Goal: Task Accomplishment & Management: Manage account settings

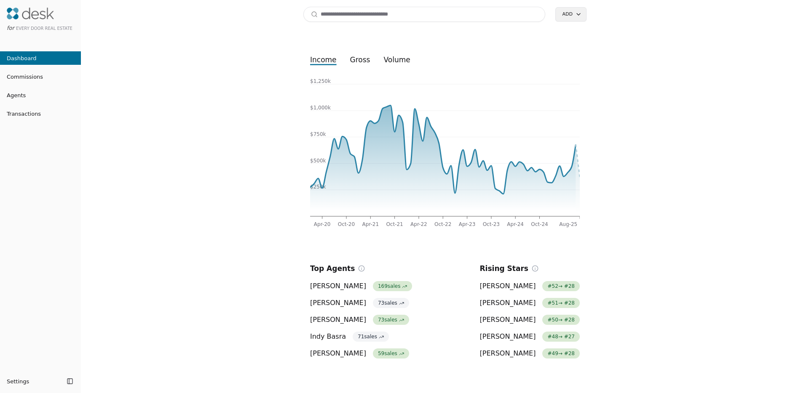
click at [31, 78] on span "Commissions" at bounding box center [21, 76] width 43 height 9
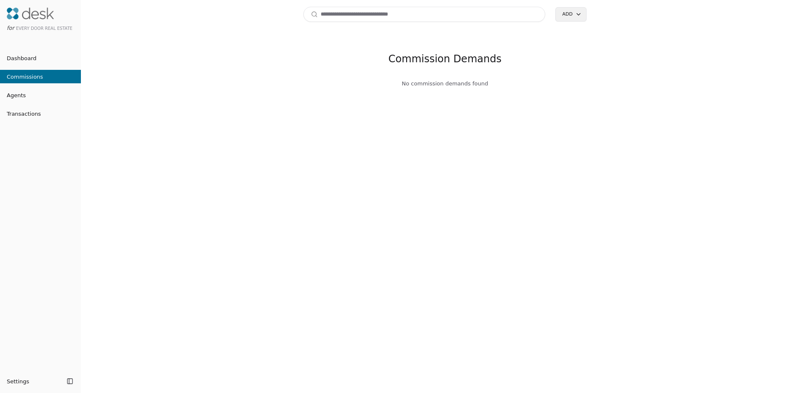
click at [17, 96] on span "Agents" at bounding box center [13, 95] width 26 height 9
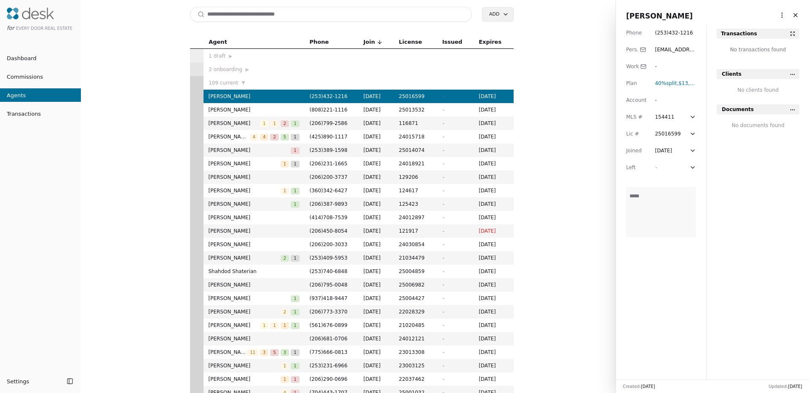
click at [19, 114] on span "Transactions" at bounding box center [20, 114] width 41 height 9
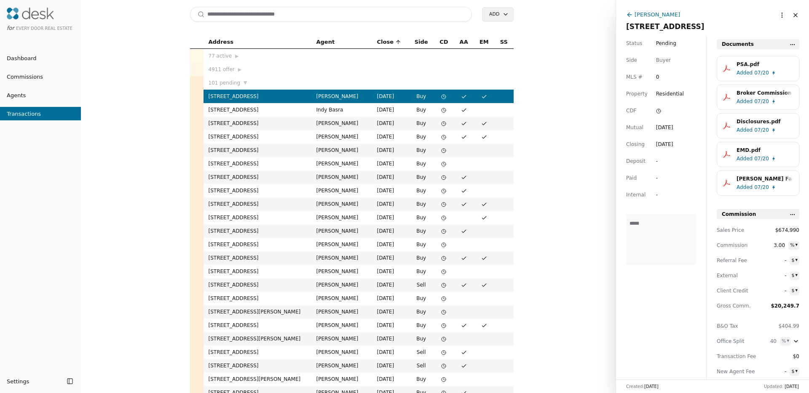
click at [260, 17] on input at bounding box center [331, 14] width 282 height 15
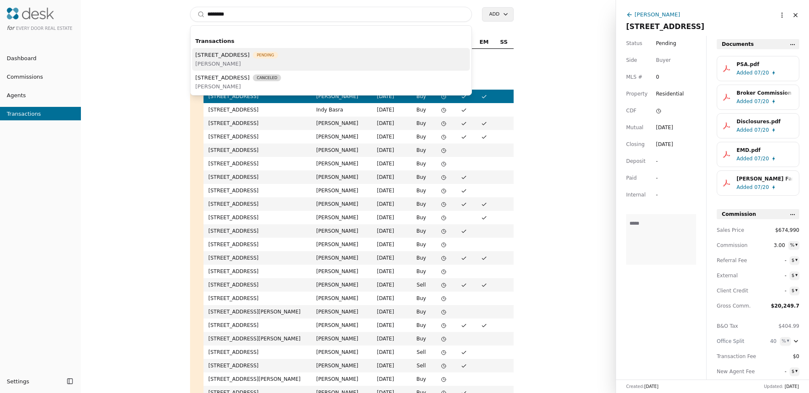
type input "********"
click at [250, 58] on span "1100 14th Avenue, Seattle, WA 98122" at bounding box center [222, 55] width 54 height 9
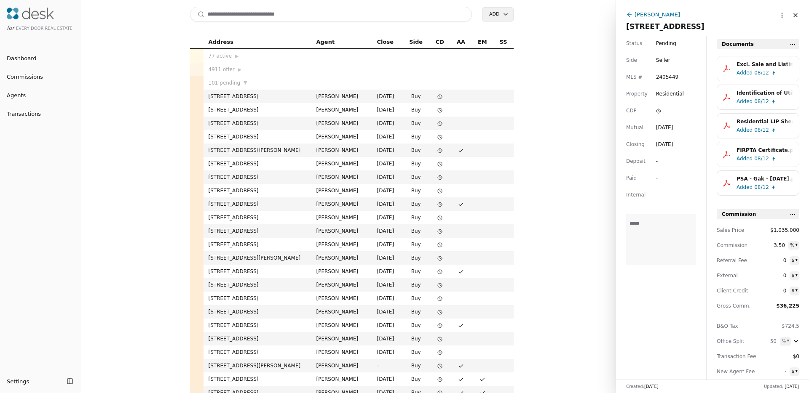
click at [774, 15] on html "for Every Door Real Estate Dashboard Commissions Agents Transactions Settings T…" at bounding box center [404, 196] width 809 height 393
click at [680, 28] on html "for Every Door Real Estate Dashboard Commissions Agents Transactions Settings T…" at bounding box center [404, 196] width 809 height 393
click at [648, 14] on div "Ryan Hughes" at bounding box center [656, 14] width 45 height 9
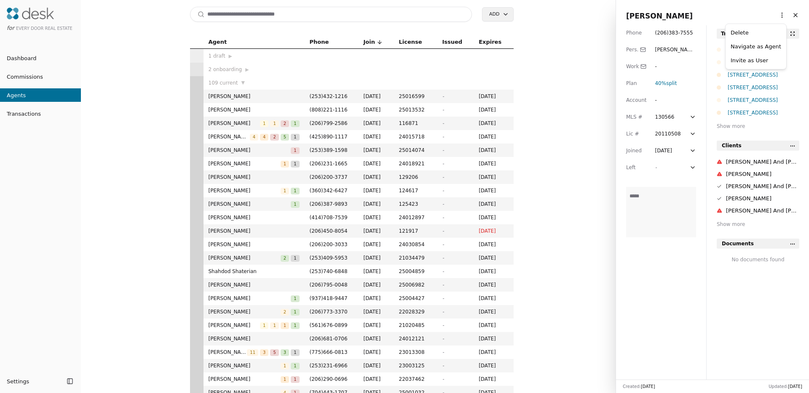
click at [774, 14] on html "for Every Door Real Estate Dashboard Commissions Agents Transactions Settings T…" at bounding box center [404, 196] width 809 height 393
click at [755, 45] on link "Navigate as Agent" at bounding box center [755, 46] width 51 height 9
click at [239, 15] on input at bounding box center [331, 14] width 282 height 15
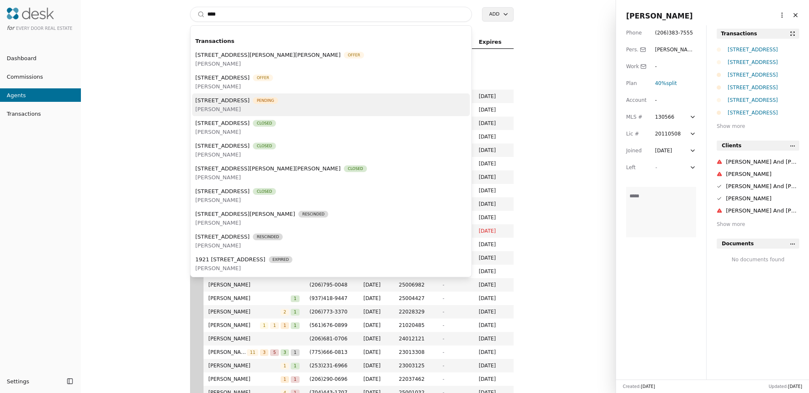
type input "****"
click at [251, 107] on span "Wendy Pedersen" at bounding box center [236, 109] width 83 height 9
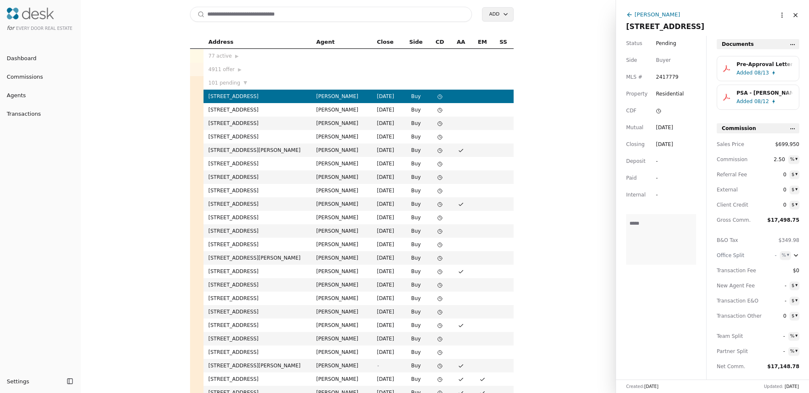
click at [649, 14] on div "Wendy Pedersen" at bounding box center [656, 14] width 45 height 9
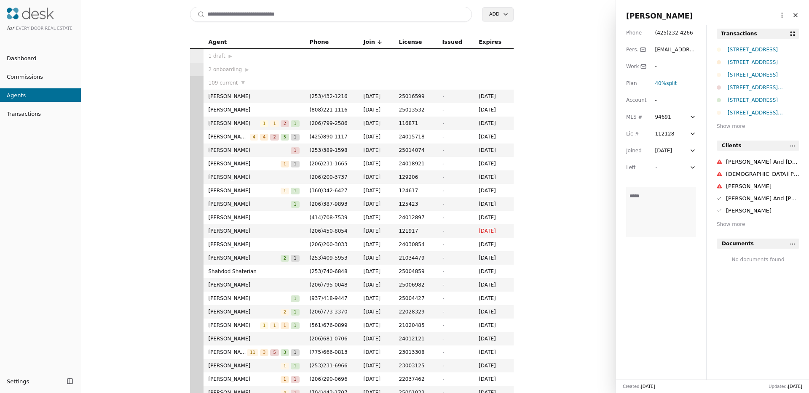
click at [781, 16] on html "for Every Door Real Estate Dashboard Commissions Agents Transactions Settings T…" at bounding box center [404, 196] width 809 height 393
click at [759, 46] on link "Navigate as Agent" at bounding box center [755, 46] width 51 height 9
click at [227, 11] on input at bounding box center [331, 14] width 282 height 15
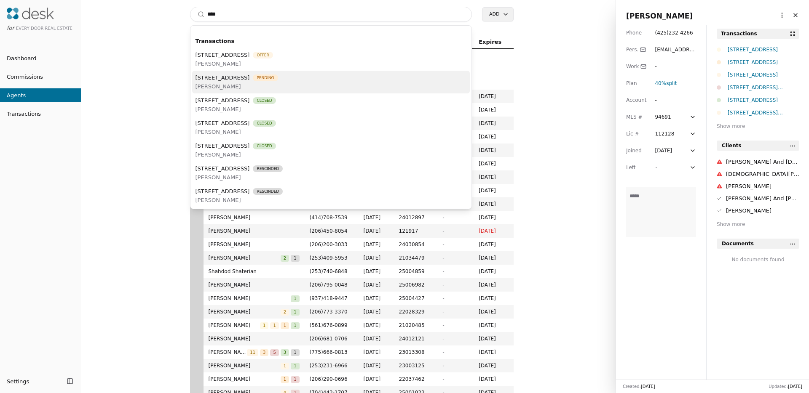
type input "****"
click at [265, 83] on span "[PERSON_NAME]" at bounding box center [236, 86] width 83 height 9
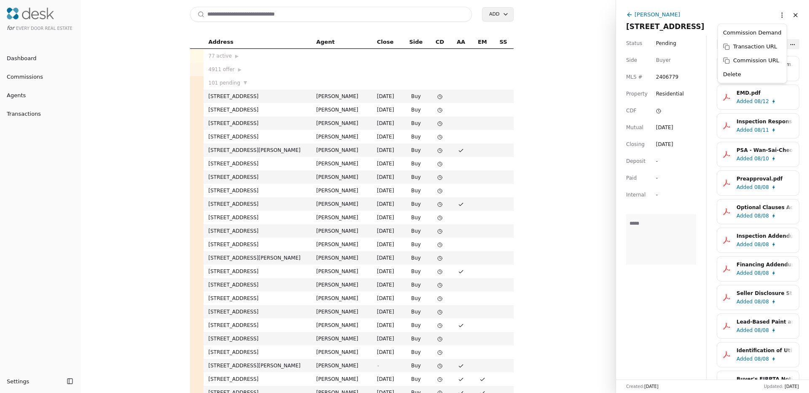
click at [776, 13] on html "for Every Door Real Estate Dashboard Commissions Agents Transactions Settings T…" at bounding box center [404, 196] width 809 height 393
click at [721, 13] on html "for Every Door Real Estate Dashboard Commissions Agents Transactions Settings T…" at bounding box center [404, 196] width 809 height 393
click at [642, 13] on div "[PERSON_NAME]" at bounding box center [656, 14] width 45 height 9
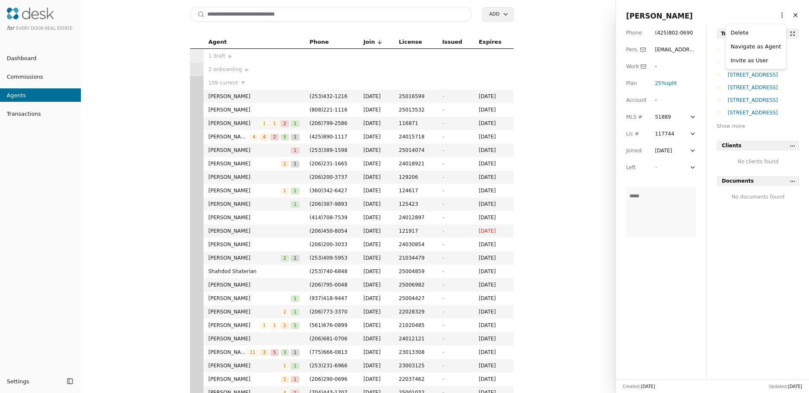
click at [775, 11] on html "for Every Door Real Estate Dashboard Commissions Agents Transactions Settings T…" at bounding box center [404, 196] width 809 height 393
click at [750, 47] on link "Navigate as Agent" at bounding box center [755, 46] width 51 height 9
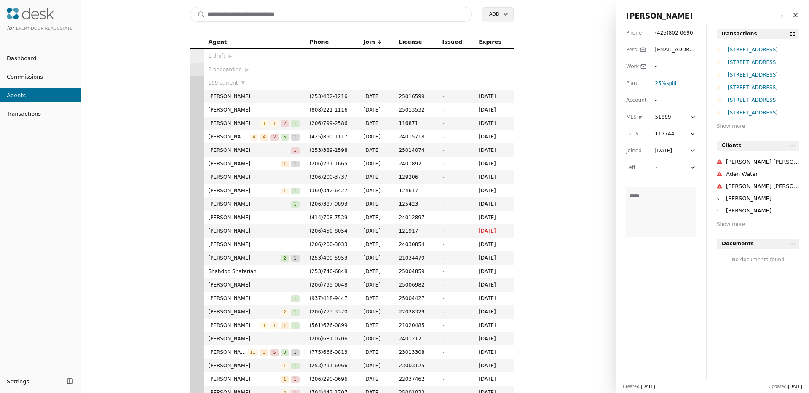
click at [775, 14] on html "for Every Door Real Estate Dashboard Commissions Agents Transactions Settings T…" at bounding box center [404, 196] width 809 height 393
click at [752, 49] on link "Navigate as Agent" at bounding box center [755, 46] width 51 height 9
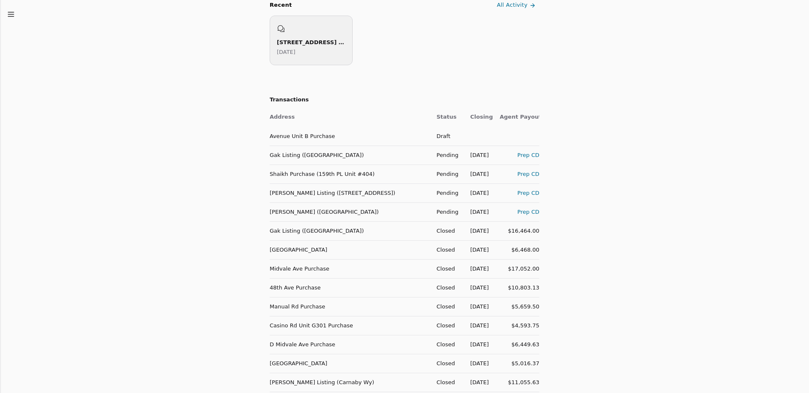
scroll to position [333, 0]
click at [294, 156] on td "Gak Listing (14th Avenue)" at bounding box center [350, 155] width 160 height 19
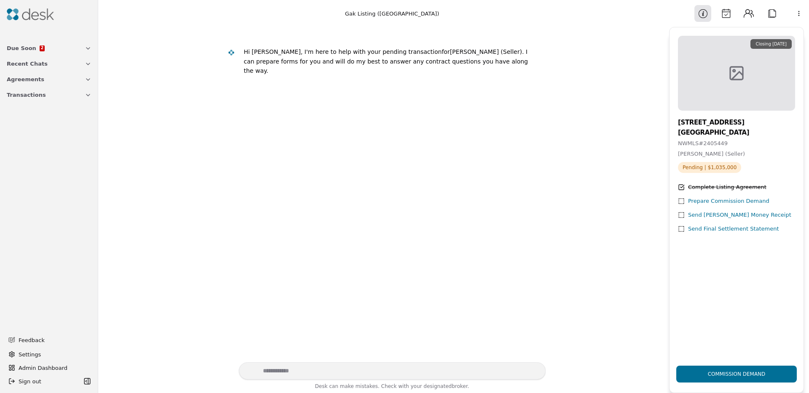
click at [726, 12] on button "Calendar" at bounding box center [725, 13] width 17 height 17
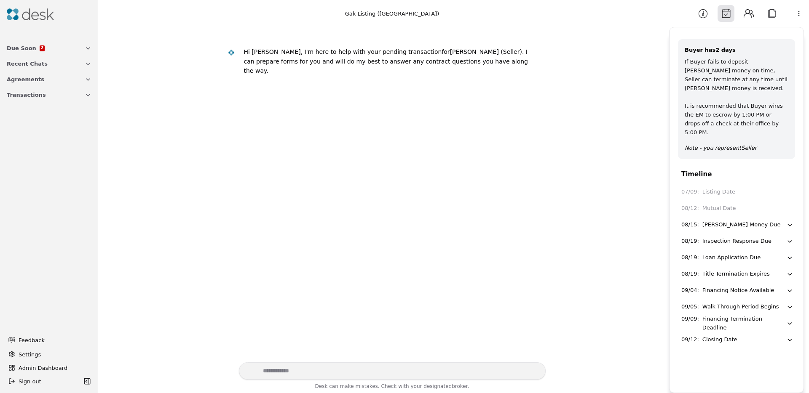
click at [710, 17] on button "Information" at bounding box center [702, 13] width 17 height 17
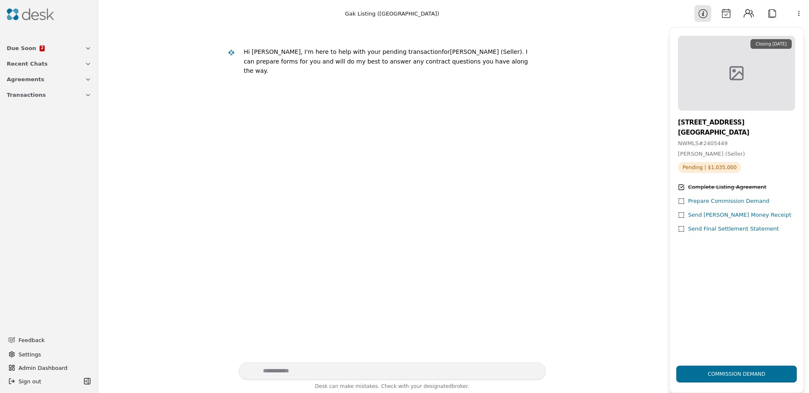
click at [722, 15] on button "Calendar" at bounding box center [725, 13] width 17 height 17
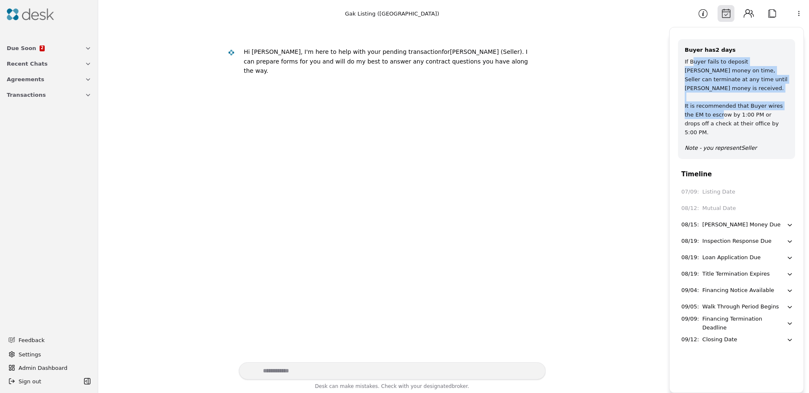
drag, startPoint x: 692, startPoint y: 60, endPoint x: 743, endPoint y: 110, distance: 70.9
click at [743, 110] on div "If Buyer fails to deposit earnest money on time, Seller can terminate at any ti…" at bounding box center [737, 97] width 104 height 80
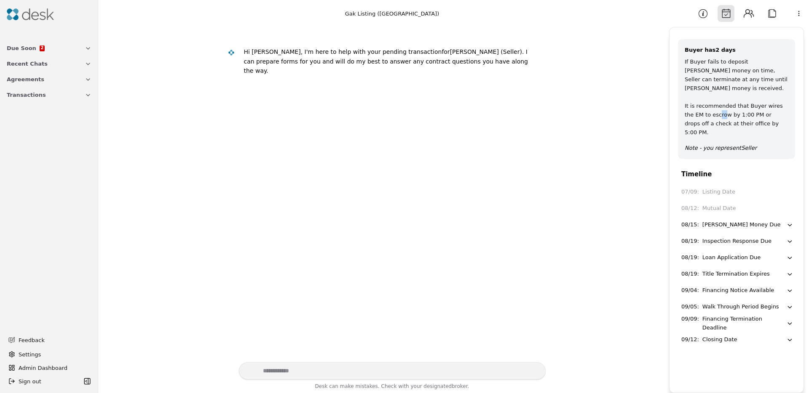
drag, startPoint x: 748, startPoint y: 110, endPoint x: 723, endPoint y: 94, distance: 29.8
click at [723, 94] on div "If Buyer fails to deposit earnest money on time, Seller can terminate at any ti…" at bounding box center [737, 97] width 104 height 80
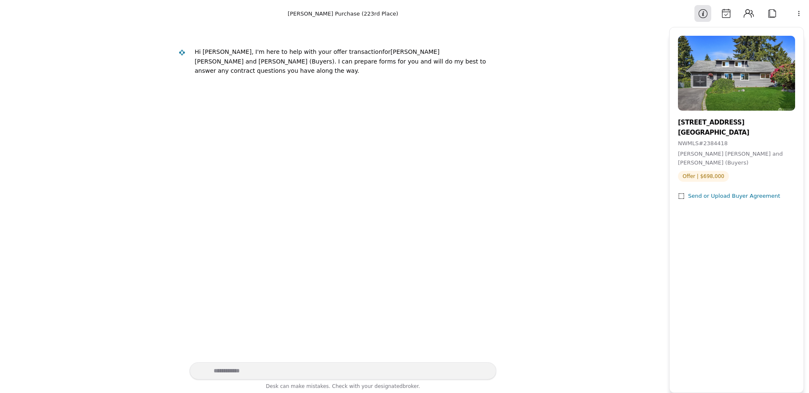
scroll to position [3, 0]
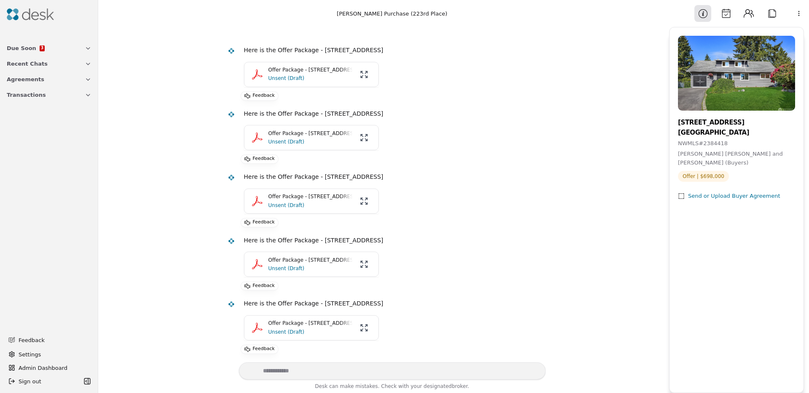
click at [279, 70] on p "Offer Package - 6301 223rd Place SW , Mountlake Terrace, WA 98043" at bounding box center [310, 70] width 84 height 8
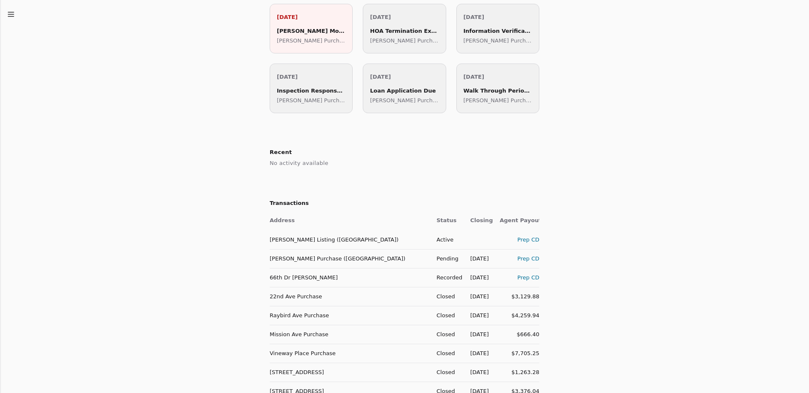
scroll to position [203, 0]
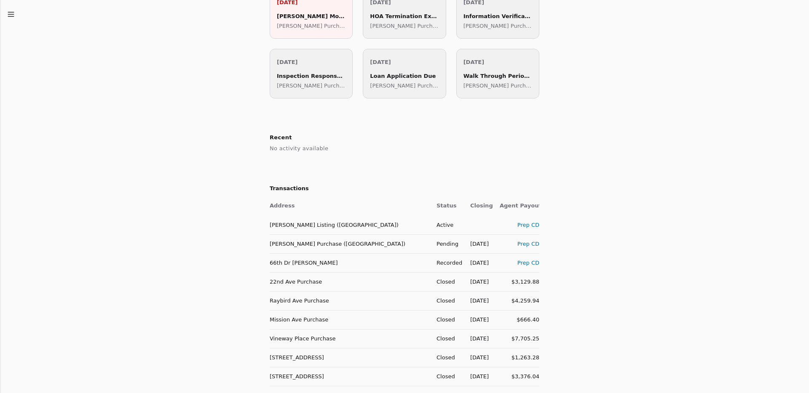
click at [290, 249] on td "Darboe Purchase (78th Place)" at bounding box center [350, 244] width 160 height 19
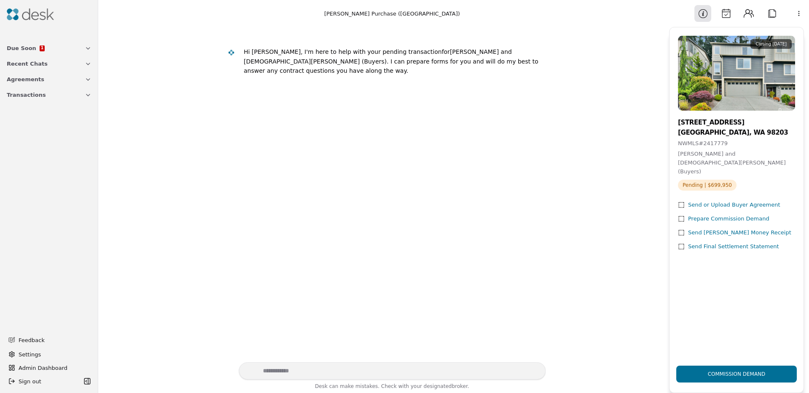
click at [728, 14] on button "Calendar" at bounding box center [725, 13] width 17 height 17
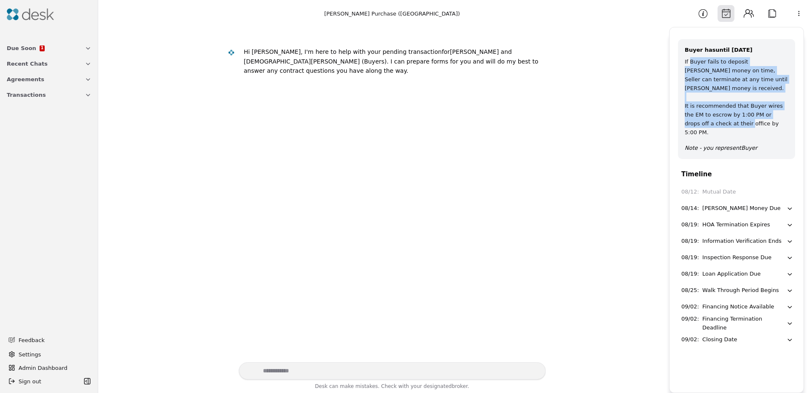
drag, startPoint x: 706, startPoint y: 71, endPoint x: 751, endPoint y: 114, distance: 62.6
click at [751, 114] on div "If Buyer fails to deposit earnest money on time, Seller can terminate at any ti…" at bounding box center [737, 97] width 104 height 80
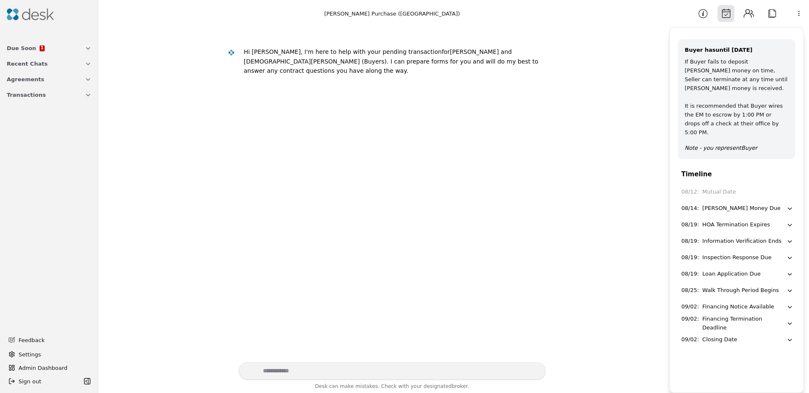
drag, startPoint x: 749, startPoint y: 111, endPoint x: 706, endPoint y: 97, distance: 45.0
click at [707, 98] on div "If Buyer fails to deposit earnest money on time, Seller can terminate at any ti…" at bounding box center [737, 97] width 104 height 80
click at [706, 97] on div "If Buyer fails to deposit earnest money on time, Seller can terminate at any ti…" at bounding box center [737, 97] width 104 height 80
drag, startPoint x: 701, startPoint y: 91, endPoint x: 732, endPoint y: 113, distance: 37.2
click at [731, 113] on div "If Buyer fails to deposit earnest money on time, Seller can terminate at any ti…" at bounding box center [737, 97] width 104 height 80
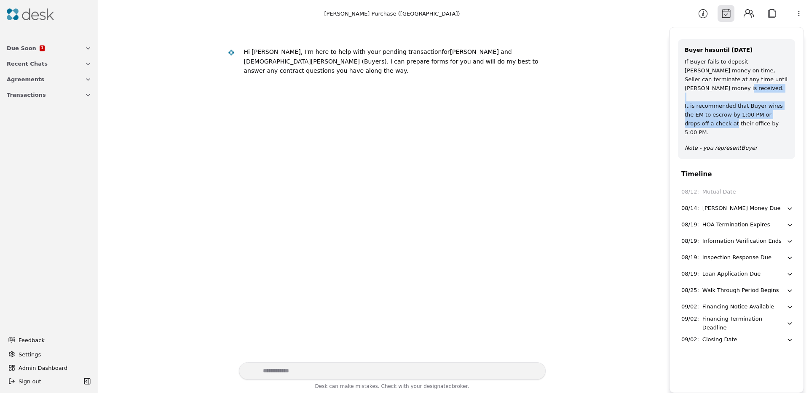
click at [732, 113] on div "If Buyer fails to deposit earnest money on time, Seller can terminate at any ti…" at bounding box center [737, 97] width 104 height 80
click at [17, 9] on img at bounding box center [30, 14] width 47 height 12
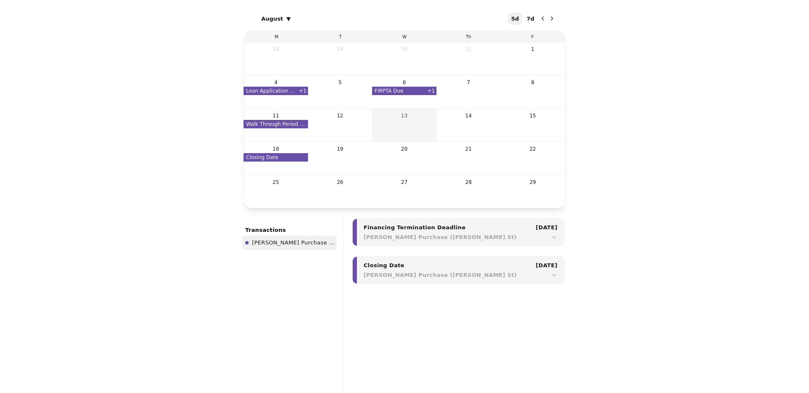
scroll to position [354, 0]
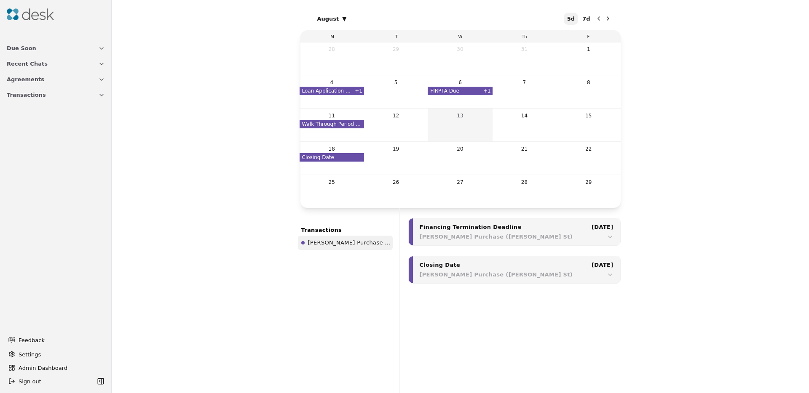
click at [586, 18] on button "7d" at bounding box center [586, 19] width 14 height 12
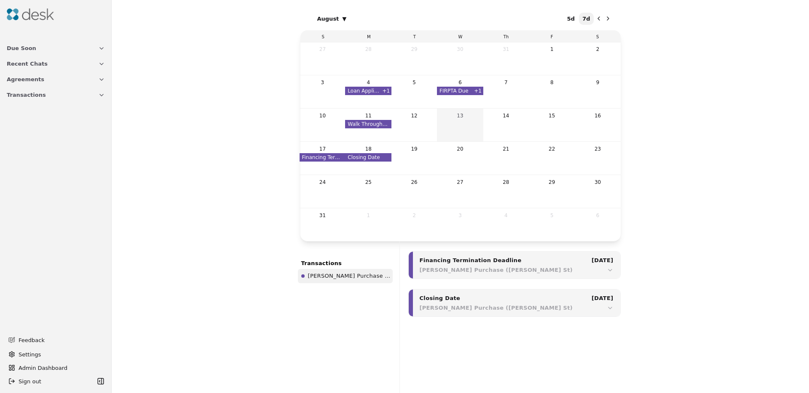
click at [609, 19] on icon "Next month" at bounding box center [608, 18] width 7 height 7
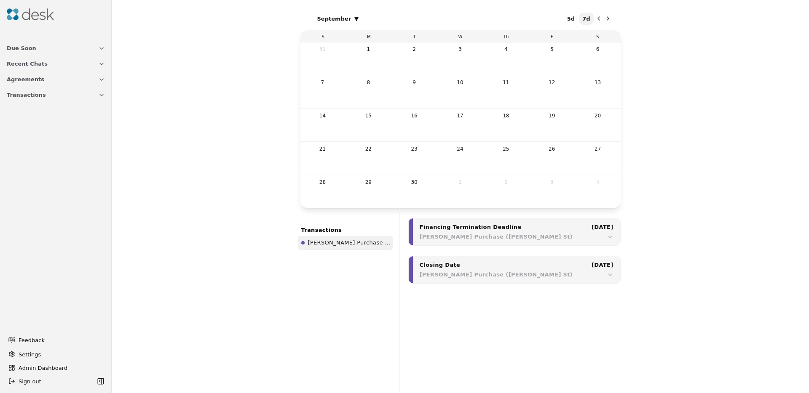
click at [599, 19] on icon "Previous month" at bounding box center [598, 18] width 7 height 7
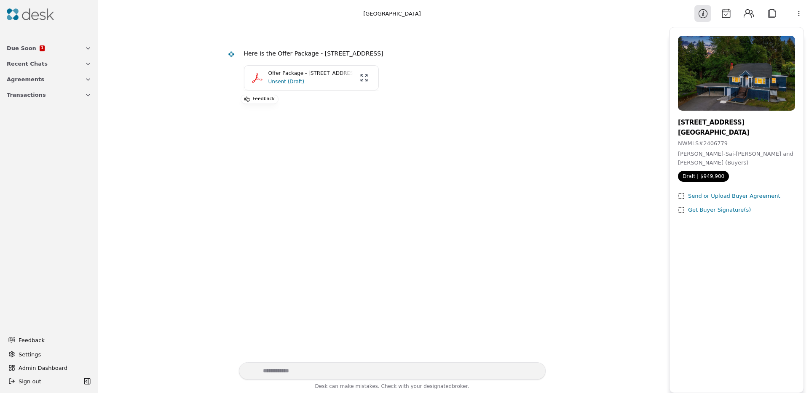
click at [272, 75] on p "Offer Package - [STREET_ADDRESS]" at bounding box center [310, 74] width 84 height 8
click at [726, 13] on button "Calendar" at bounding box center [725, 13] width 17 height 17
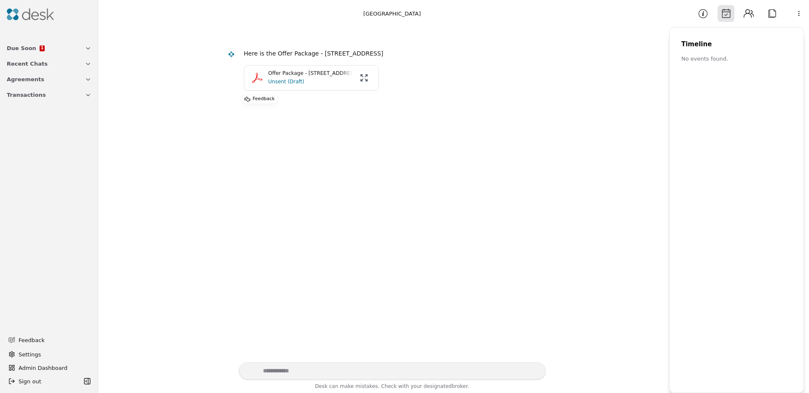
click at [744, 14] on button "Contacts" at bounding box center [748, 13] width 17 height 17
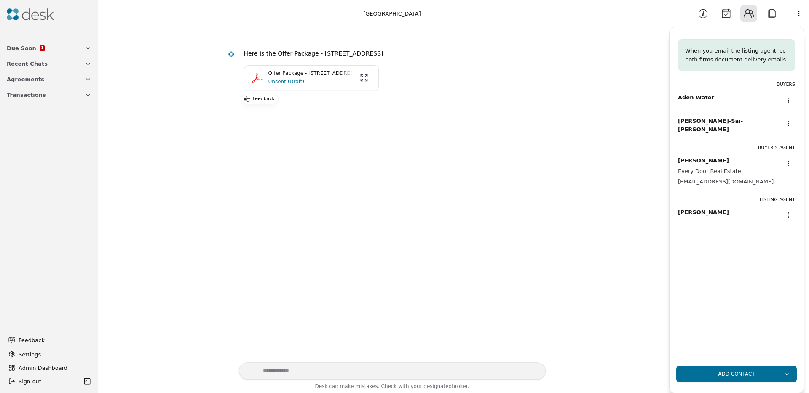
click at [773, 14] on button "Attach" at bounding box center [771, 13] width 17 height 17
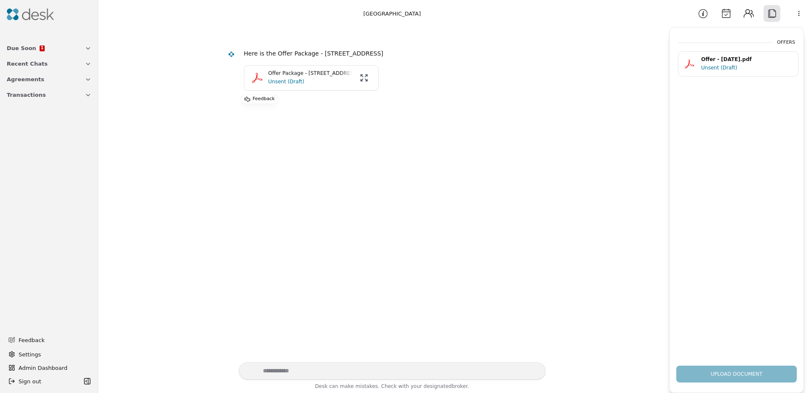
click at [750, 13] on button "Contacts" at bounding box center [748, 13] width 17 height 17
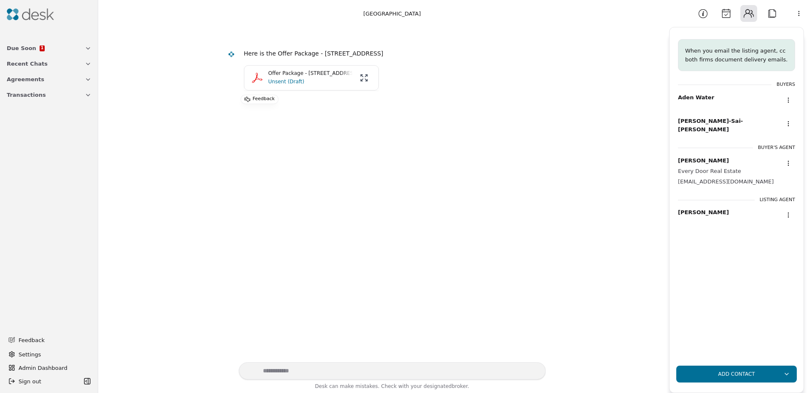
click at [801, 13] on html "Due Soon 1 Recent Chats Agreements Transactions Feedback Settings Admin Dashboa…" at bounding box center [404, 196] width 809 height 393
click at [776, 35] on div "Available Actions" at bounding box center [781, 33] width 53 height 14
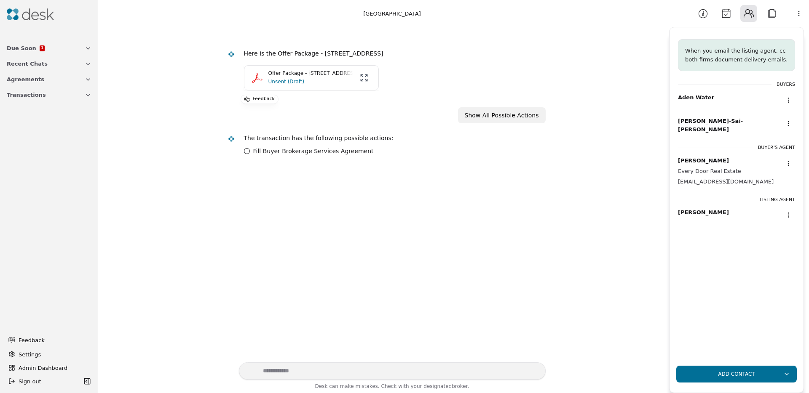
click at [190, 186] on div "Here is the Offer Package - [STREET_ADDRESS] Offer Package - [STREET_ADDRESS] U…" at bounding box center [383, 195] width 561 height 336
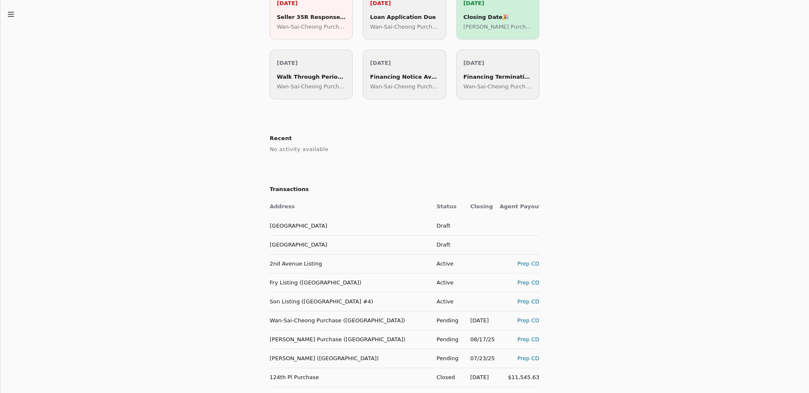
scroll to position [214, 0]
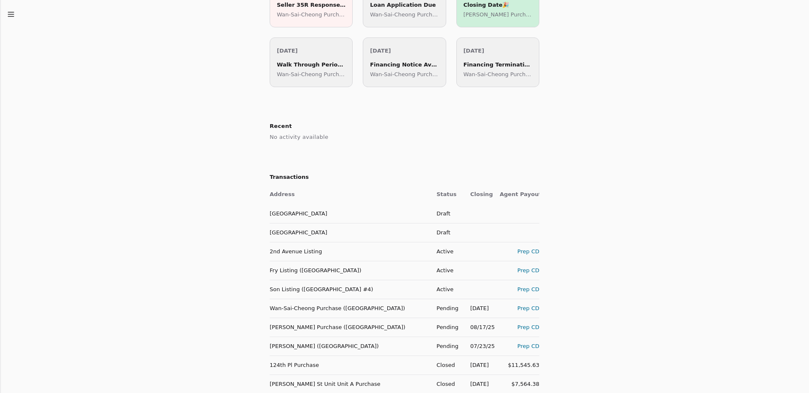
click at [287, 308] on td "Wan-Sai-Cheong Purchase ([GEOGRAPHIC_DATA])" at bounding box center [350, 308] width 160 height 19
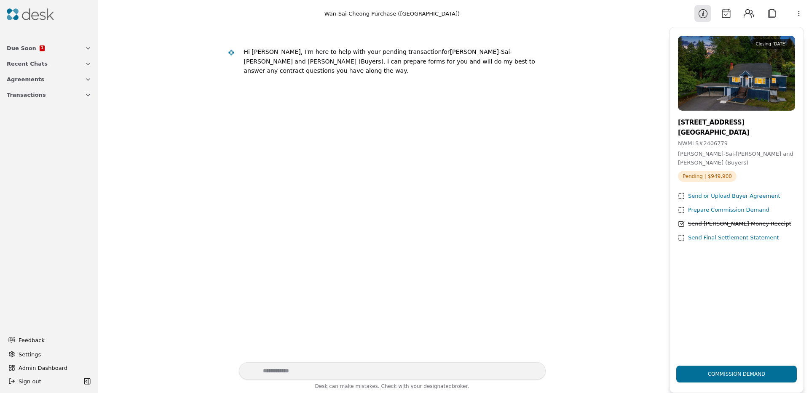
click at [726, 12] on button "Calendar" at bounding box center [725, 13] width 17 height 17
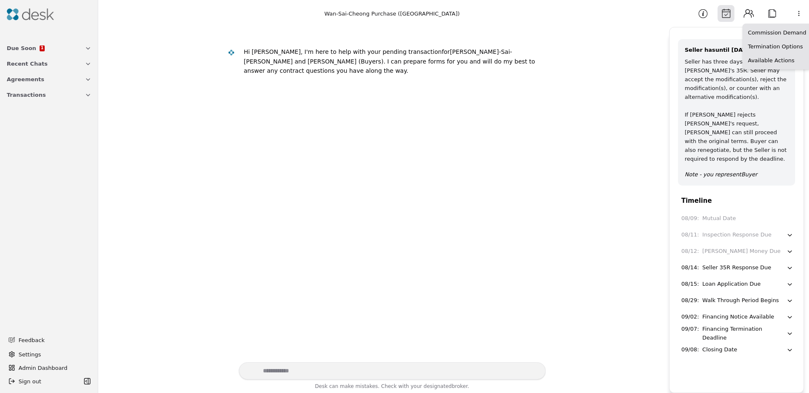
click at [799, 16] on html "Due Soon 1 Recent Chats Agreements Transactions Feedback Settings Admin Dashboa…" at bounding box center [404, 196] width 809 height 393
click at [688, 77] on html "Due Soon 1 Recent Chats Agreements Transactions Feedback Settings Admin Dashboa…" at bounding box center [404, 196] width 809 height 393
click at [749, 13] on button "Contacts" at bounding box center [748, 13] width 17 height 17
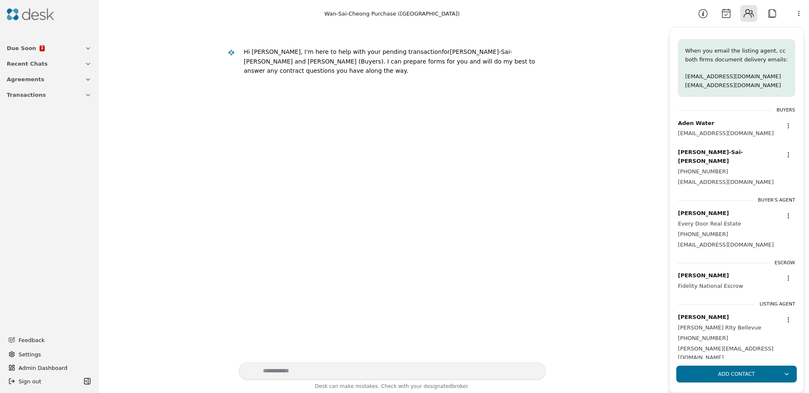
click at [771, 12] on button "Attach" at bounding box center [771, 13] width 17 height 17
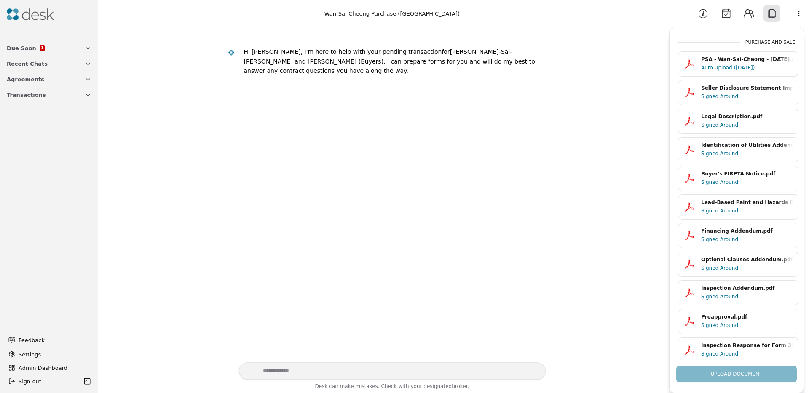
click at [751, 20] on button "Contacts" at bounding box center [748, 13] width 17 height 17
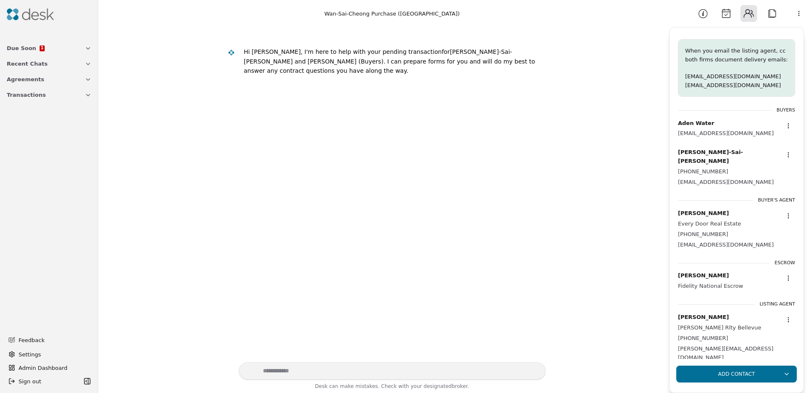
click at [728, 11] on button "Calendar" at bounding box center [725, 13] width 17 height 17
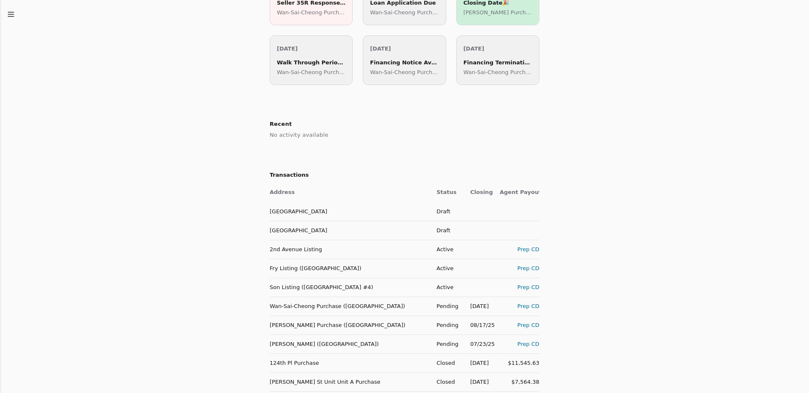
scroll to position [233, 0]
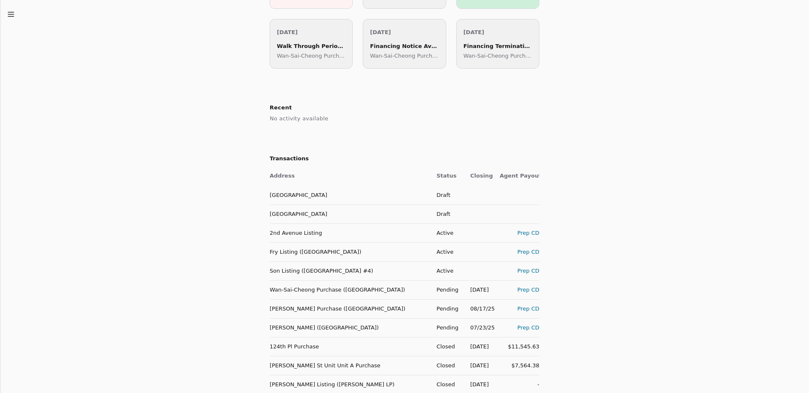
click at [322, 288] on td "Wan-Sai-Cheong Purchase ([GEOGRAPHIC_DATA])" at bounding box center [350, 290] width 160 height 19
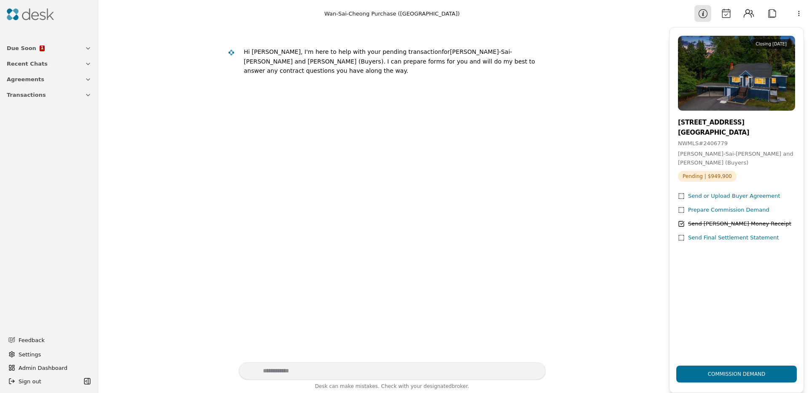
click at [731, 11] on button "Calendar" at bounding box center [725, 13] width 17 height 17
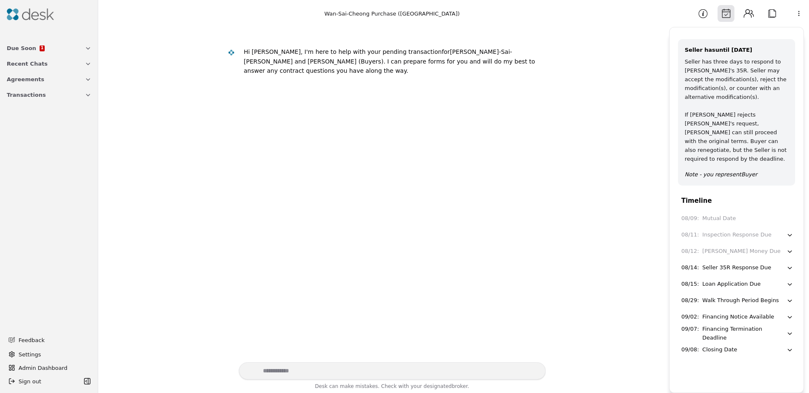
click at [44, 19] on img at bounding box center [30, 14] width 47 height 12
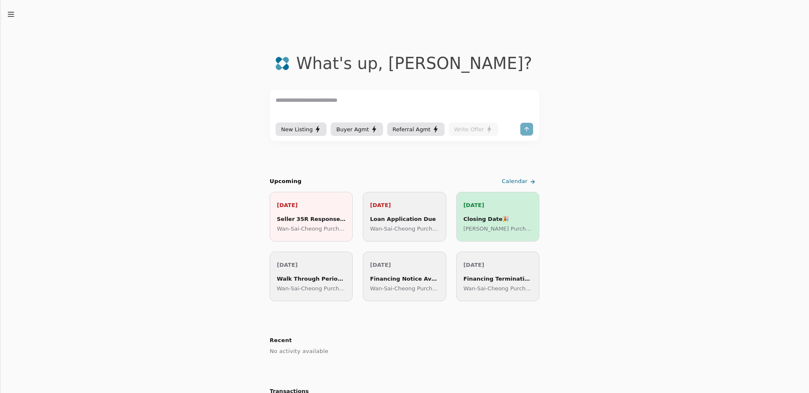
click at [516, 182] on span "Calendar" at bounding box center [515, 181] width 26 height 9
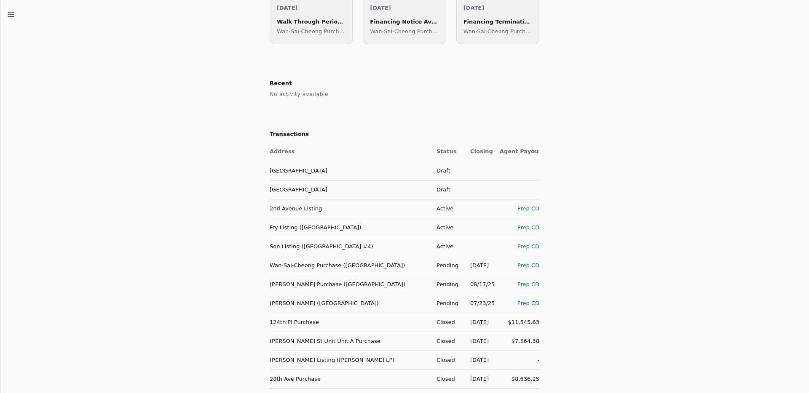
scroll to position [260, 0]
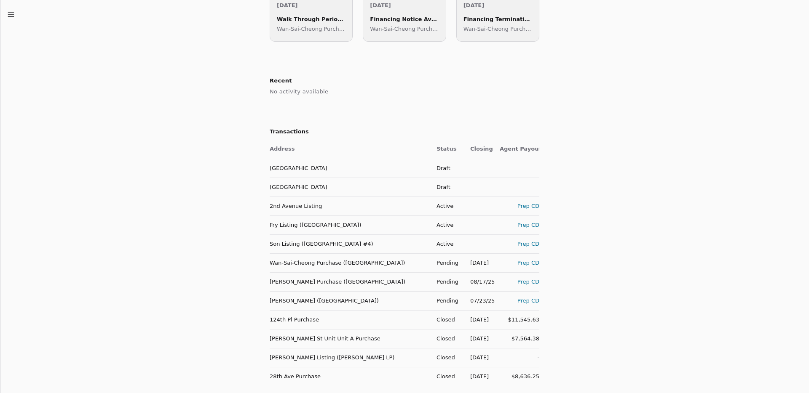
click at [321, 261] on td "Wan-Sai-Cheong Purchase ([GEOGRAPHIC_DATA])" at bounding box center [350, 263] width 160 height 19
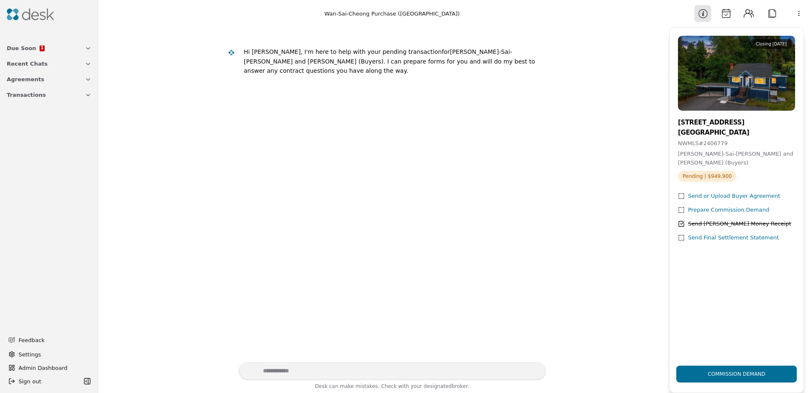
click at [26, 11] on img at bounding box center [30, 14] width 47 height 12
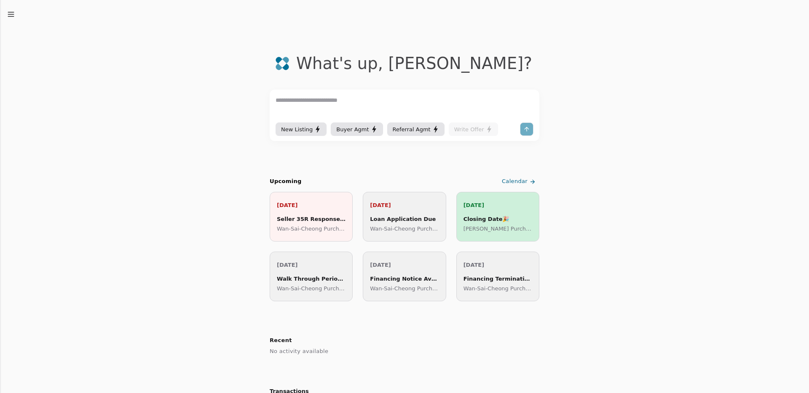
click at [513, 182] on span "Calendar" at bounding box center [515, 181] width 26 height 9
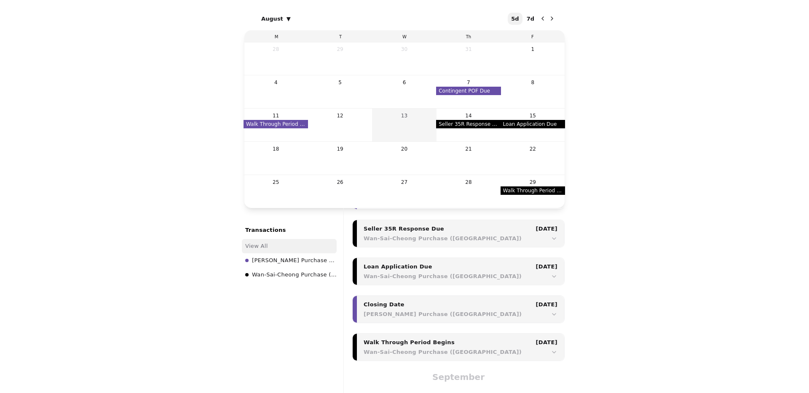
scroll to position [619, 0]
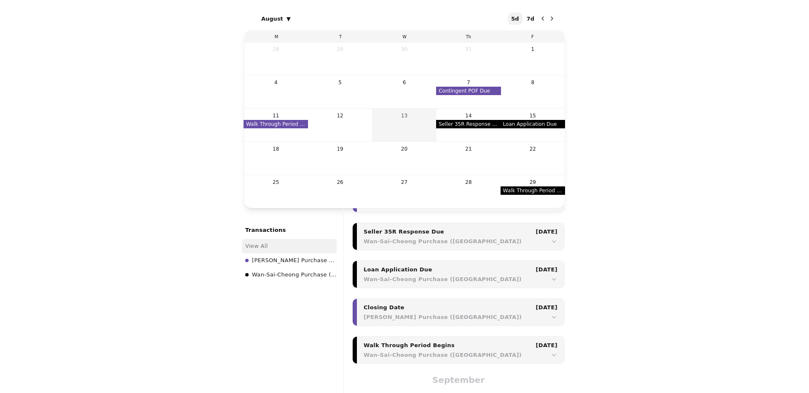
scroll to position [619, 0]
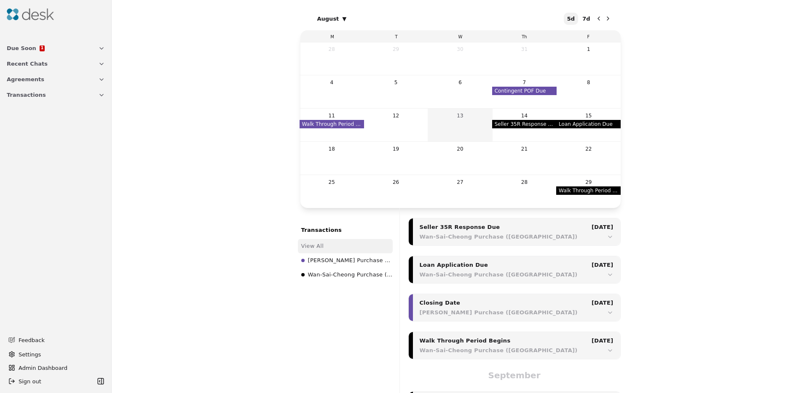
click at [340, 278] on span "Wan-Sai-Cheong Purchase ([GEOGRAPHIC_DATA])" at bounding box center [350, 275] width 85 height 11
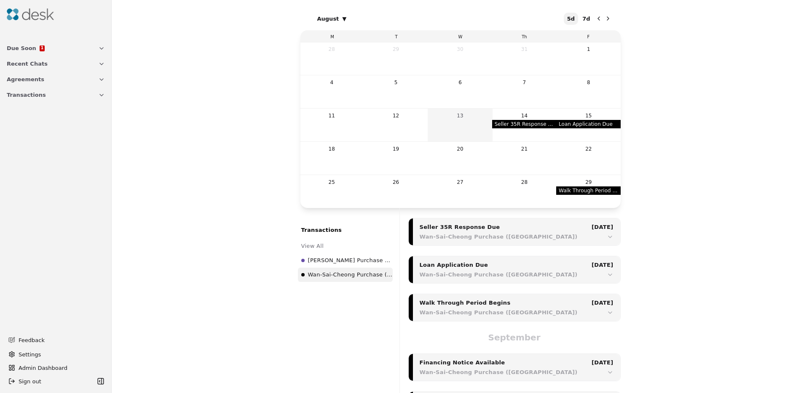
click at [343, 263] on span "[PERSON_NAME] Purchase ([GEOGRAPHIC_DATA])" at bounding box center [350, 260] width 85 height 11
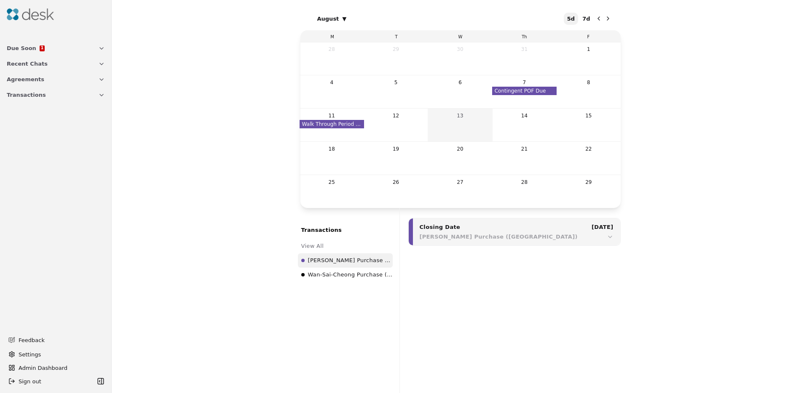
click at [339, 273] on span "Wan-Sai-Cheong Purchase ([GEOGRAPHIC_DATA])" at bounding box center [350, 275] width 85 height 11
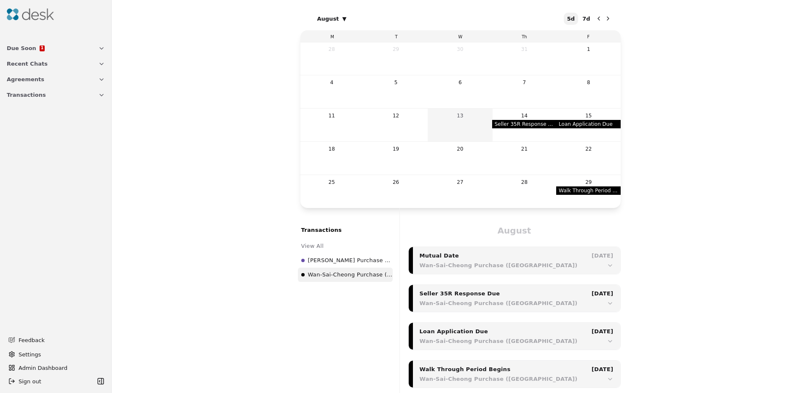
scroll to position [0, 0]
click at [36, 15] on img at bounding box center [30, 14] width 47 height 12
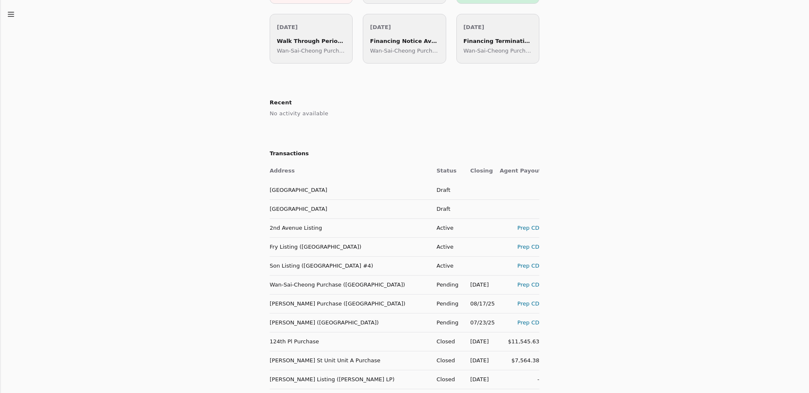
scroll to position [247, 0]
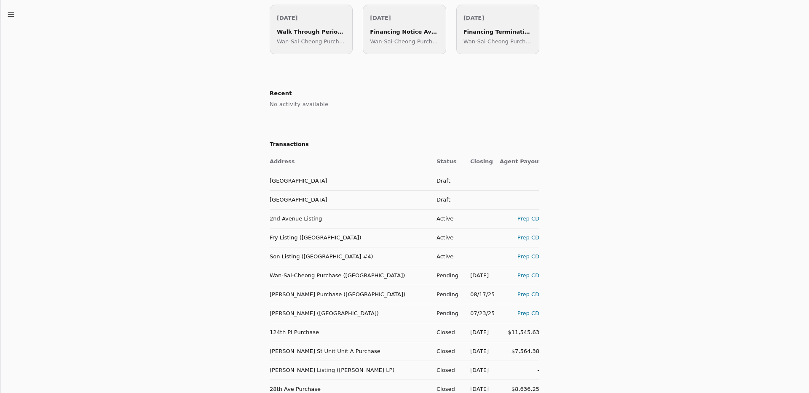
click at [350, 280] on td "Wan-Sai-Cheong Purchase ([GEOGRAPHIC_DATA])" at bounding box center [350, 275] width 160 height 19
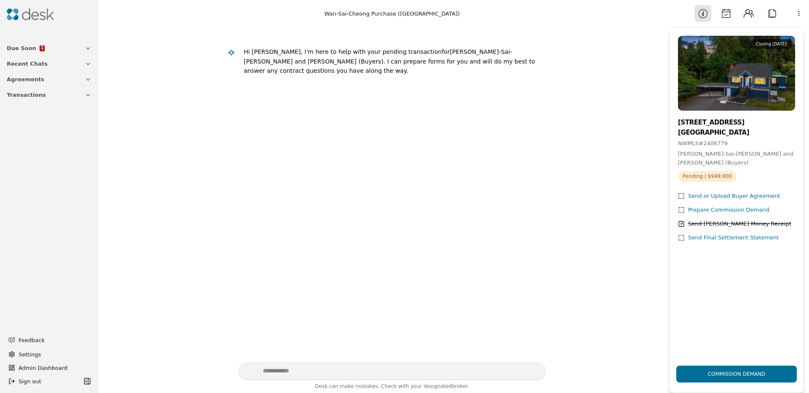
click at [727, 16] on button "Calendar" at bounding box center [725, 13] width 17 height 17
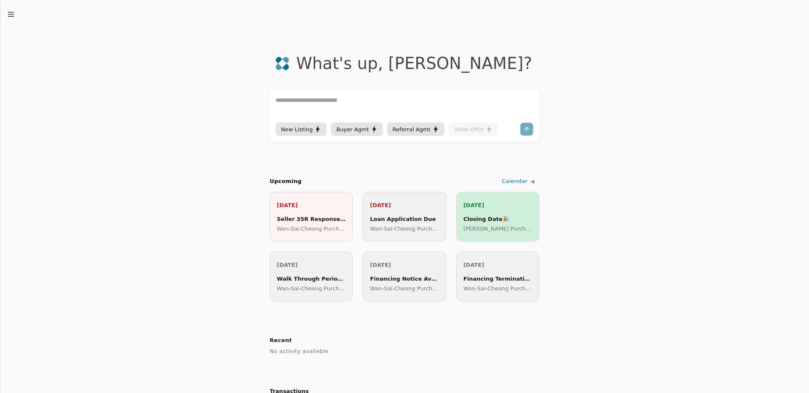
click at [511, 180] on span "Calendar" at bounding box center [515, 181] width 26 height 9
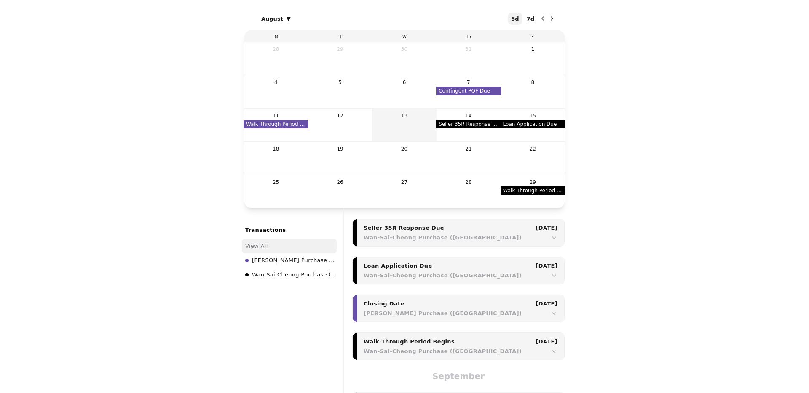
scroll to position [619, 0]
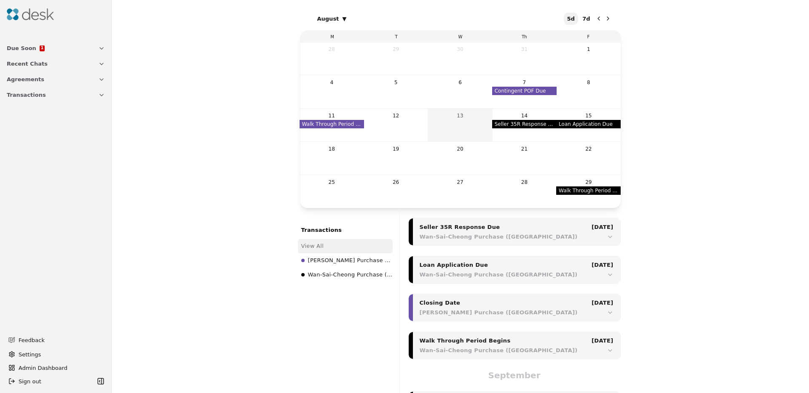
click at [354, 276] on span "Wan-Sai-Cheong Purchase (125th Street)" at bounding box center [350, 275] width 85 height 11
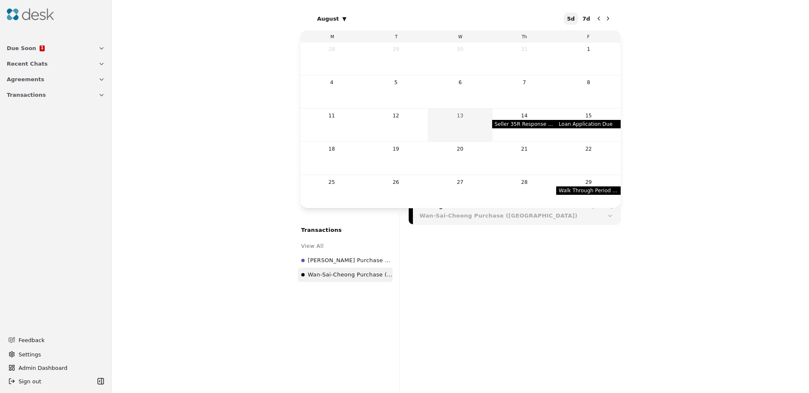
scroll to position [67, 0]
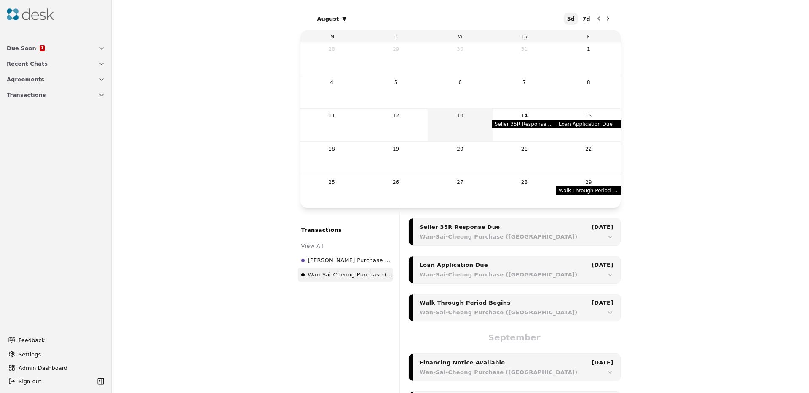
click at [328, 243] on li "View All" at bounding box center [345, 246] width 95 height 14
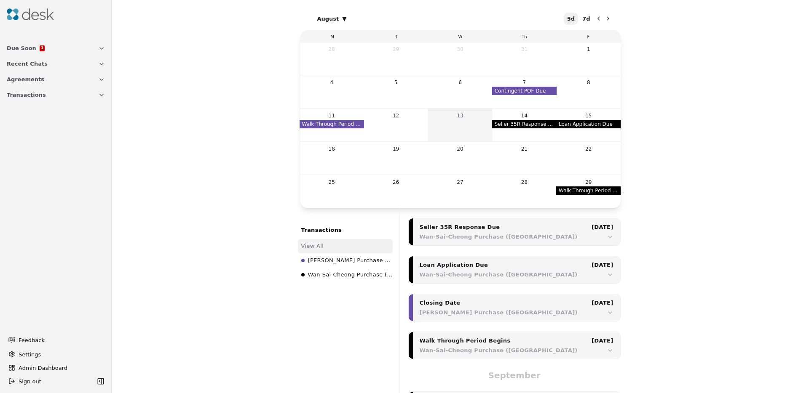
click at [327, 263] on span "Lockett Purchase (37th Avenue)" at bounding box center [350, 260] width 85 height 11
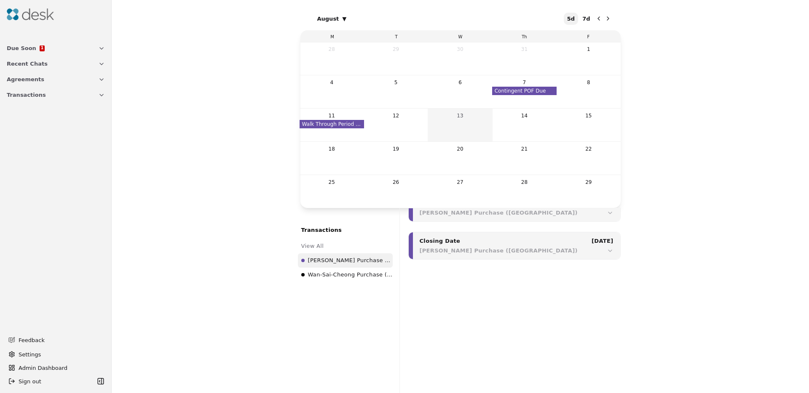
scroll to position [202, 0]
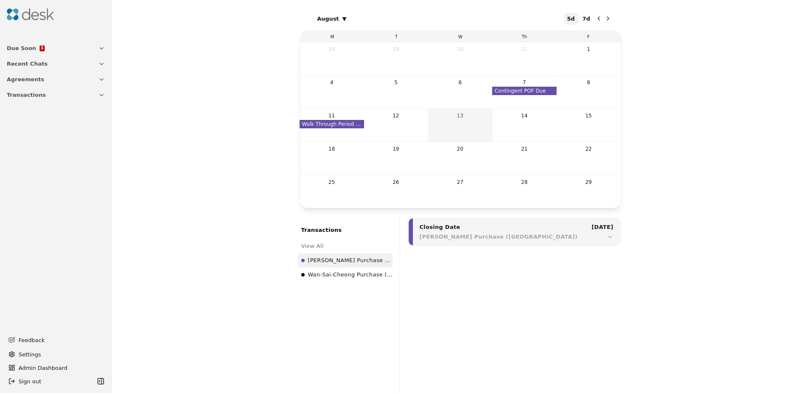
click at [337, 274] on span "Wan-Sai-Cheong Purchase (125th Street)" at bounding box center [350, 275] width 85 height 11
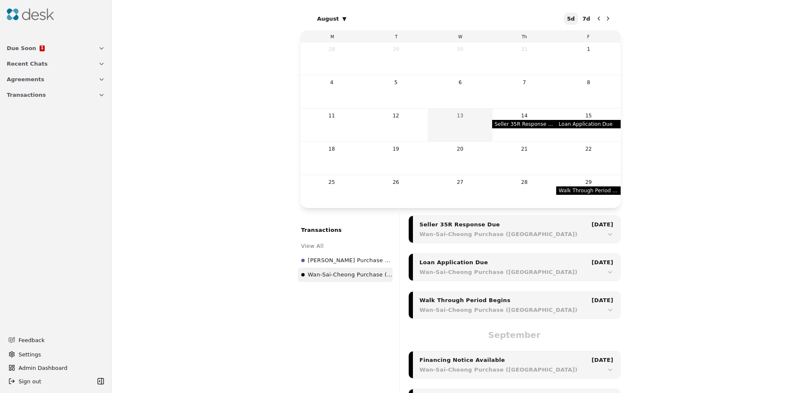
scroll to position [67, 0]
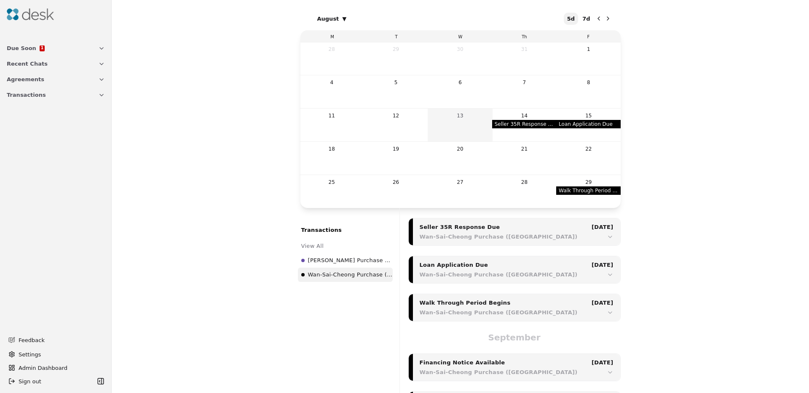
click at [37, 94] on span "Transactions" at bounding box center [26, 95] width 39 height 9
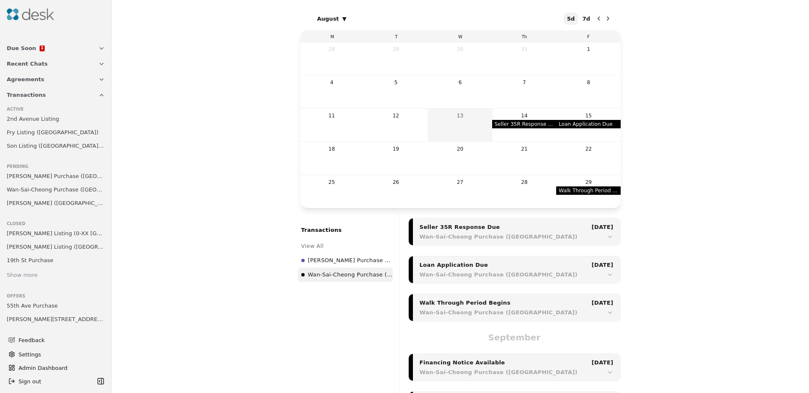
click at [35, 94] on span "Transactions" at bounding box center [26, 95] width 39 height 9
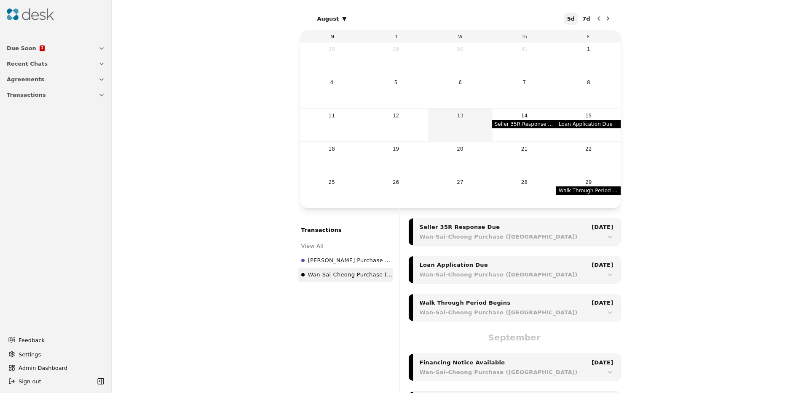
click at [35, 94] on span "Transactions" at bounding box center [26, 95] width 39 height 9
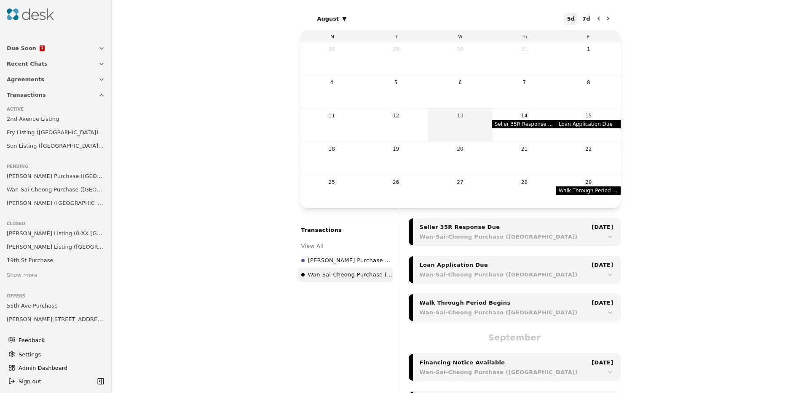
click at [23, 2] on div at bounding box center [56, 14] width 112 height 29
click at [28, 19] on img at bounding box center [30, 14] width 47 height 12
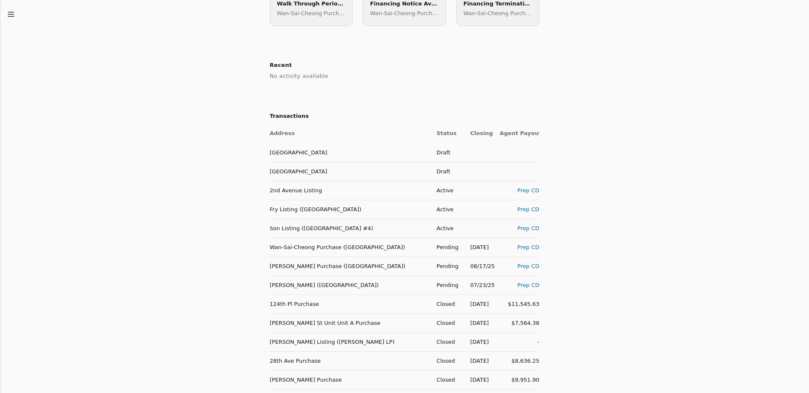
scroll to position [348, 0]
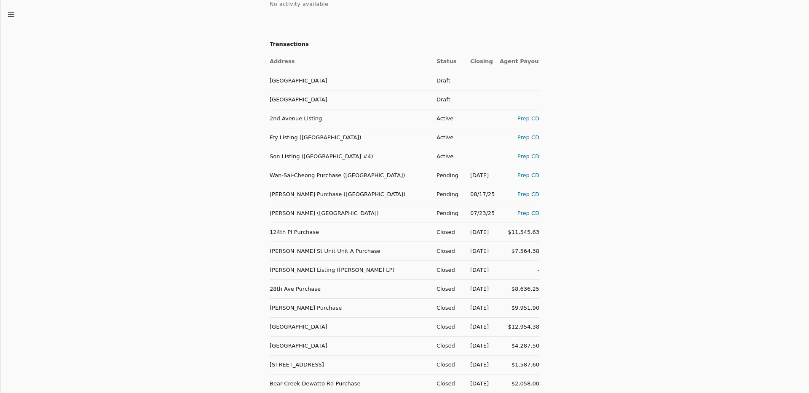
click at [326, 180] on td "Wan-Sai-Cheong Purchase (125th Street)" at bounding box center [350, 175] width 160 height 19
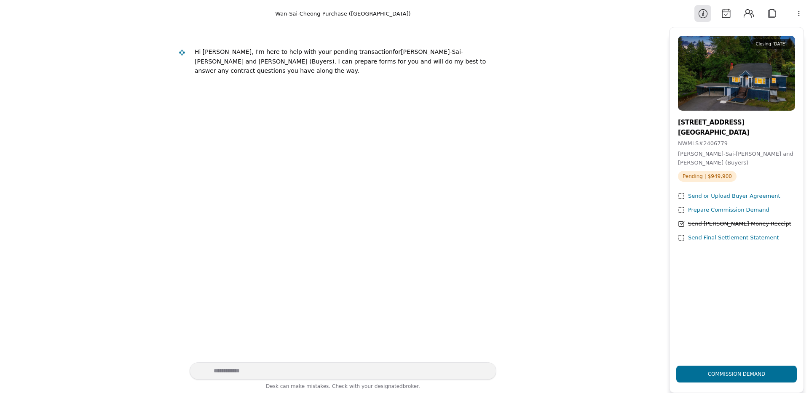
click at [749, 16] on button "Contacts" at bounding box center [748, 13] width 17 height 17
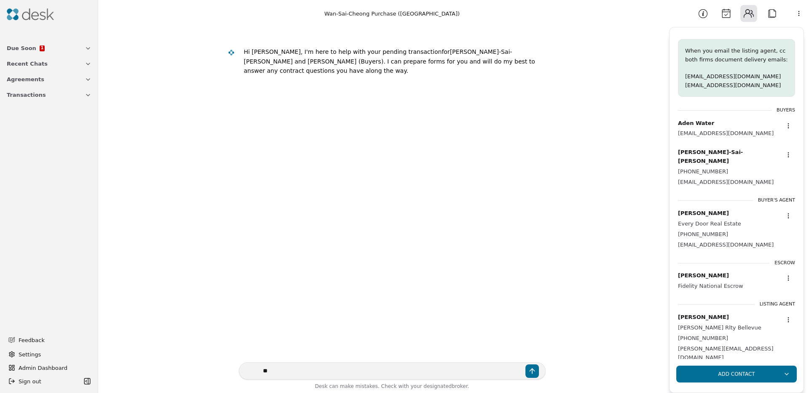
type textarea "*"
type textarea "**********"
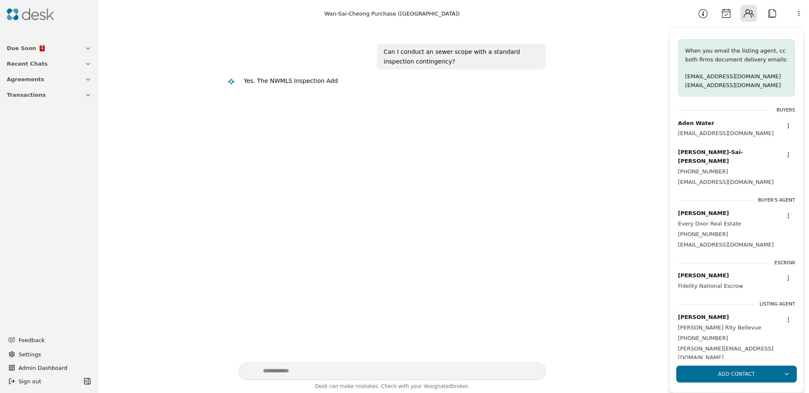
scroll to position [15, 0]
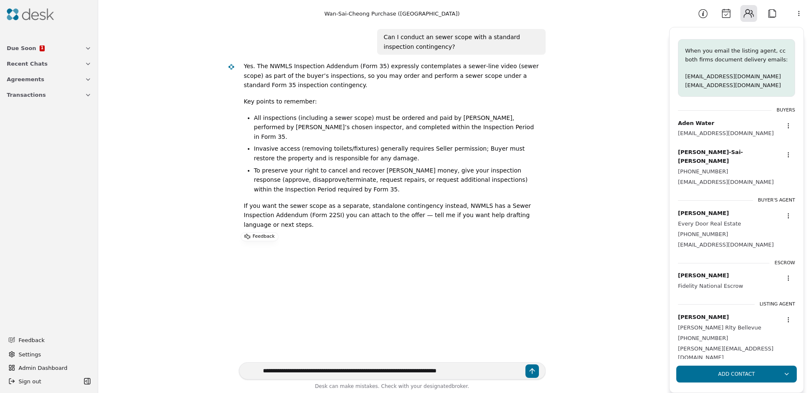
type textarea "**********"
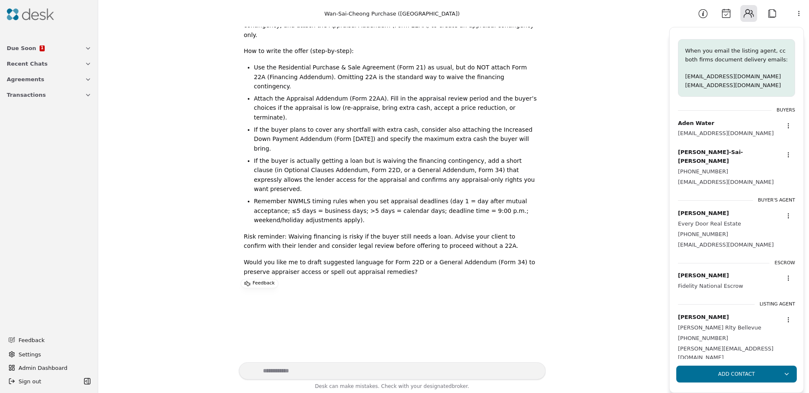
scroll to position [418, 0]
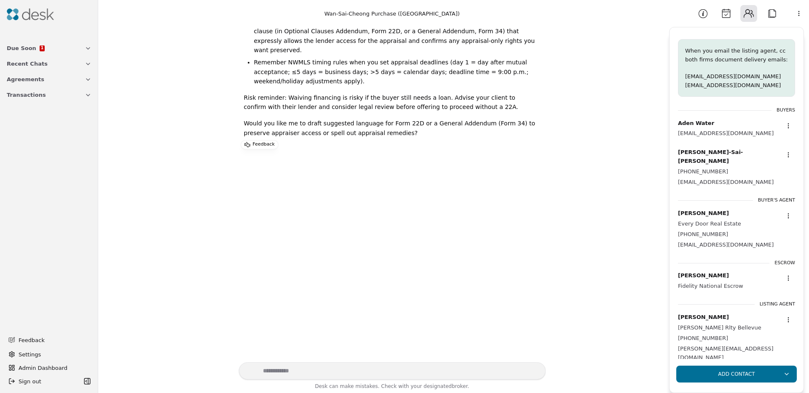
click at [769, 14] on button "Attach" at bounding box center [771, 13] width 17 height 17
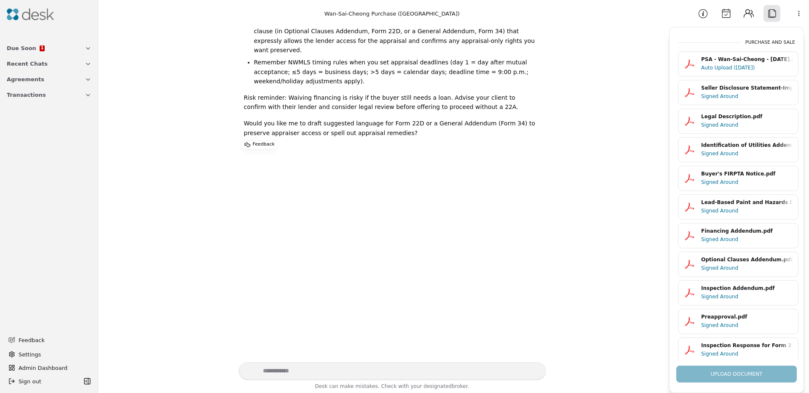
scroll to position [418, 0]
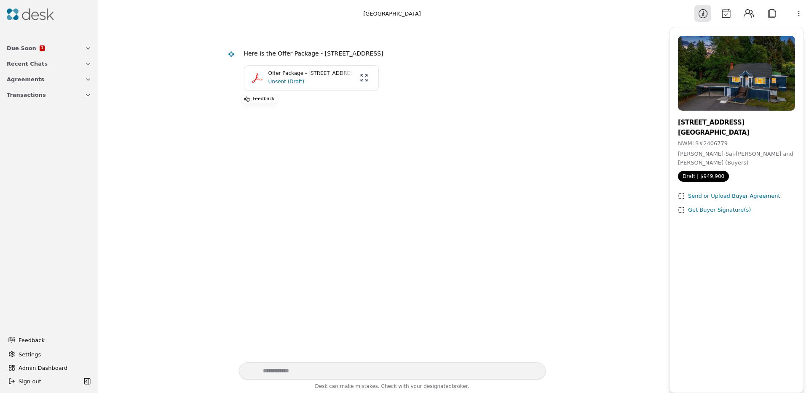
click at [284, 72] on p "Offer Package - [STREET_ADDRESS]" at bounding box center [310, 74] width 84 height 8
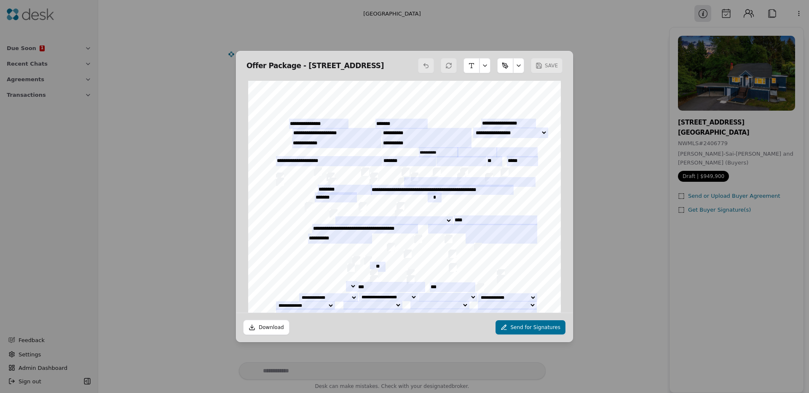
click at [517, 63] on button "button" at bounding box center [518, 65] width 11 height 15
click at [487, 63] on button "button" at bounding box center [484, 65] width 11 height 15
click at [447, 52] on div "Offer Package - 2223 NE 125th Street , Seattle, WA 9 SAVE" at bounding box center [404, 63] width 336 height 25
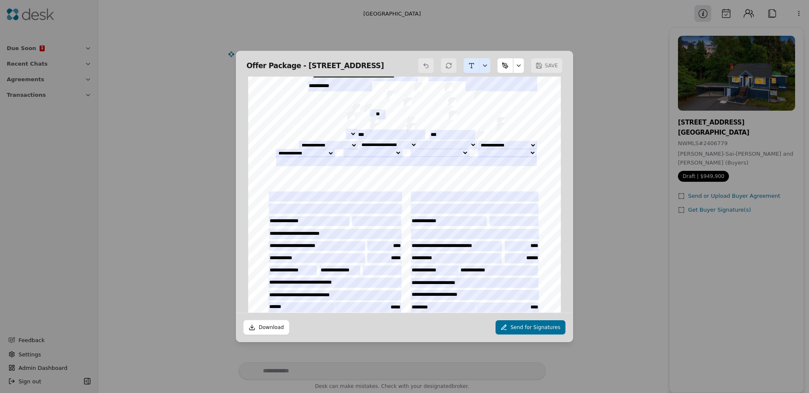
click at [310, 167] on div at bounding box center [404, 130] width 313 height 405
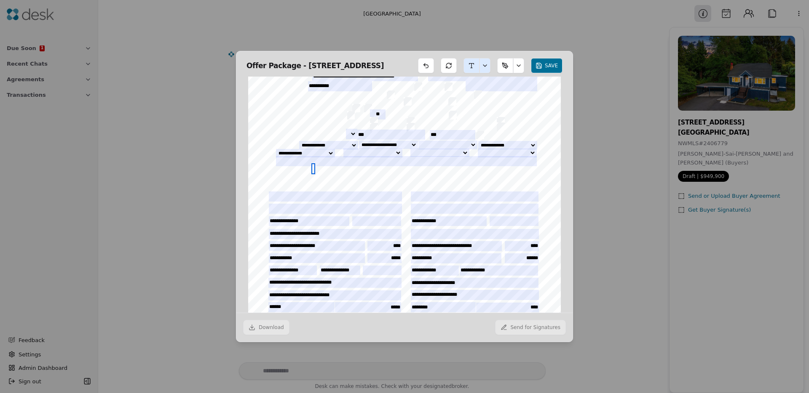
click at [295, 178] on div at bounding box center [404, 130] width 313 height 405
click at [303, 177] on div at bounding box center [404, 130] width 313 height 405
click at [316, 179] on div at bounding box center [404, 130] width 313 height 405
click at [496, 169] on div at bounding box center [404, 130] width 313 height 405
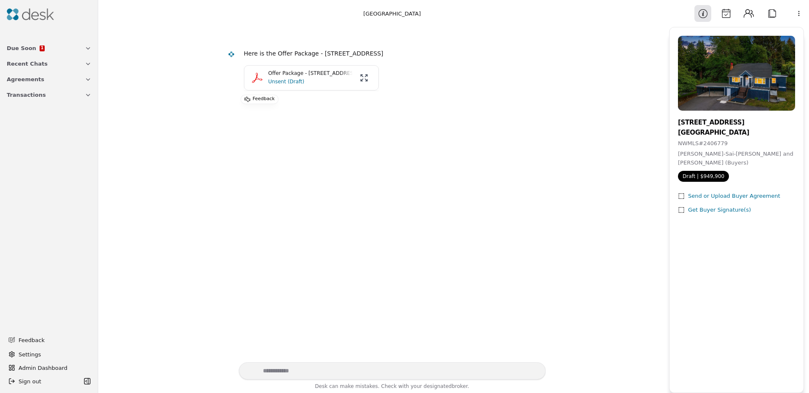
click at [313, 79] on p "Unsent (Draft)" at bounding box center [310, 82] width 84 height 8
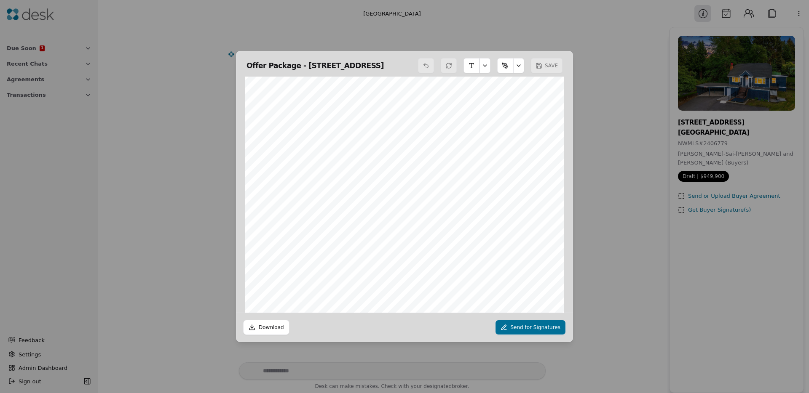
scroll to position [9364, 0]
